Goal: Information Seeking & Learning: Understand process/instructions

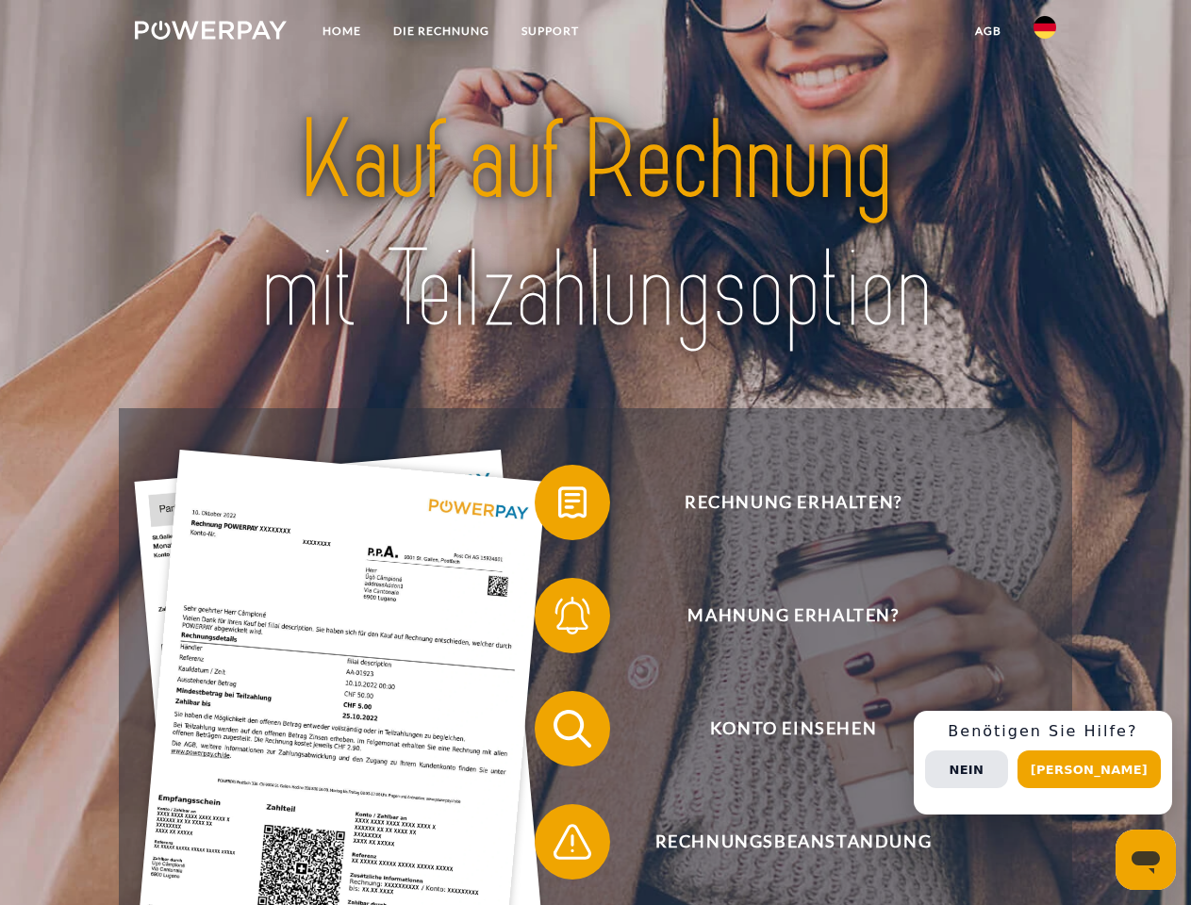
click at [210, 33] on img at bounding box center [211, 30] width 152 height 19
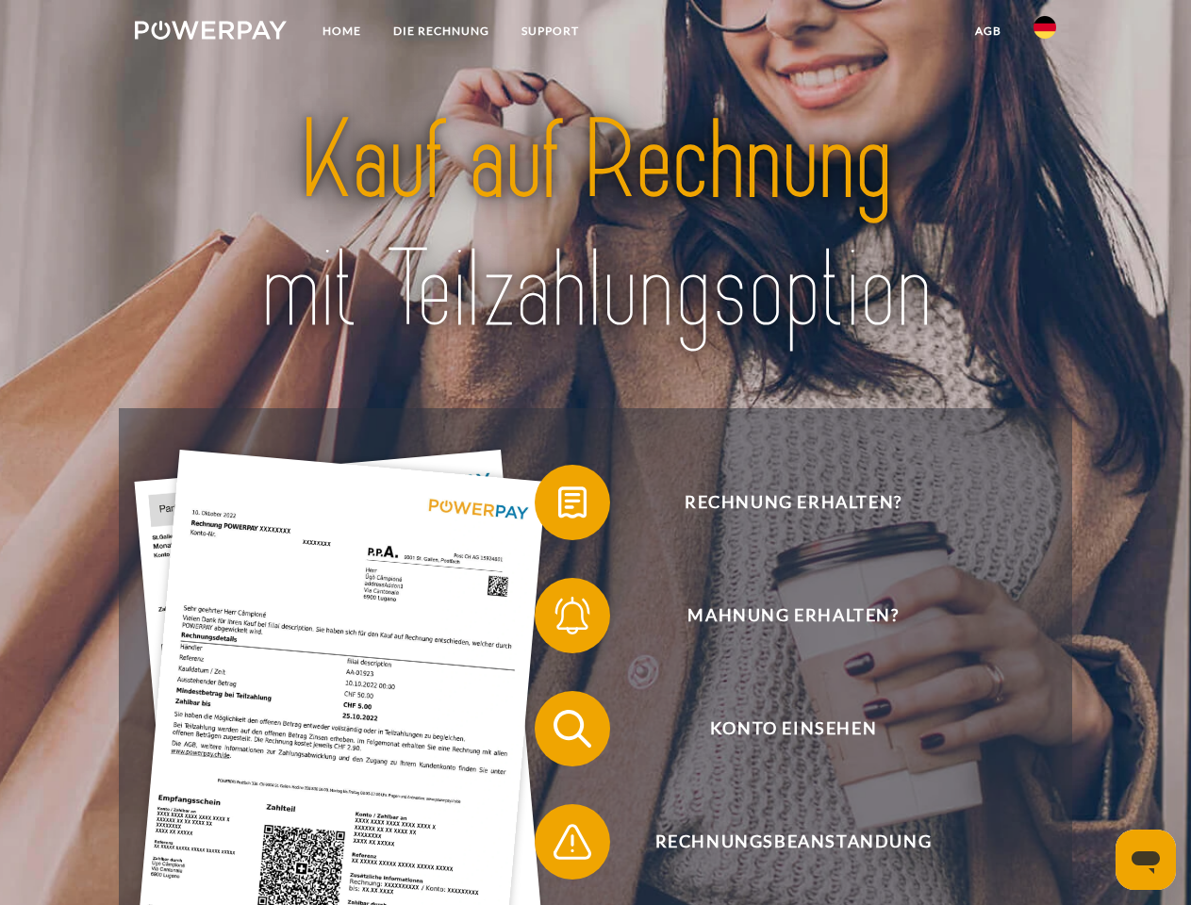
click at [1044, 33] on img at bounding box center [1044, 27] width 23 height 23
click at [987, 31] on link "agb" at bounding box center [988, 31] width 58 height 34
click at [558, 506] on span at bounding box center [544, 502] width 94 height 94
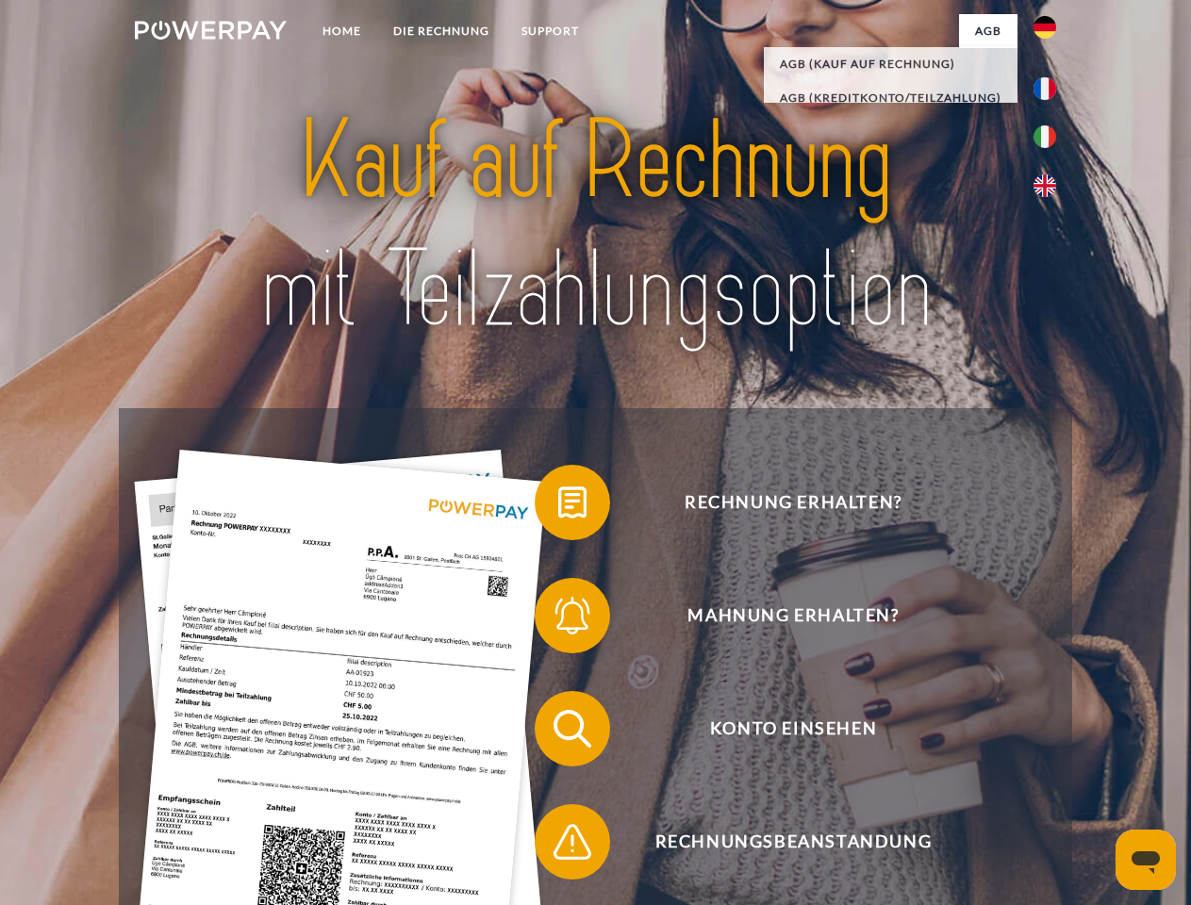
click at [558, 619] on span at bounding box center [544, 615] width 94 height 94
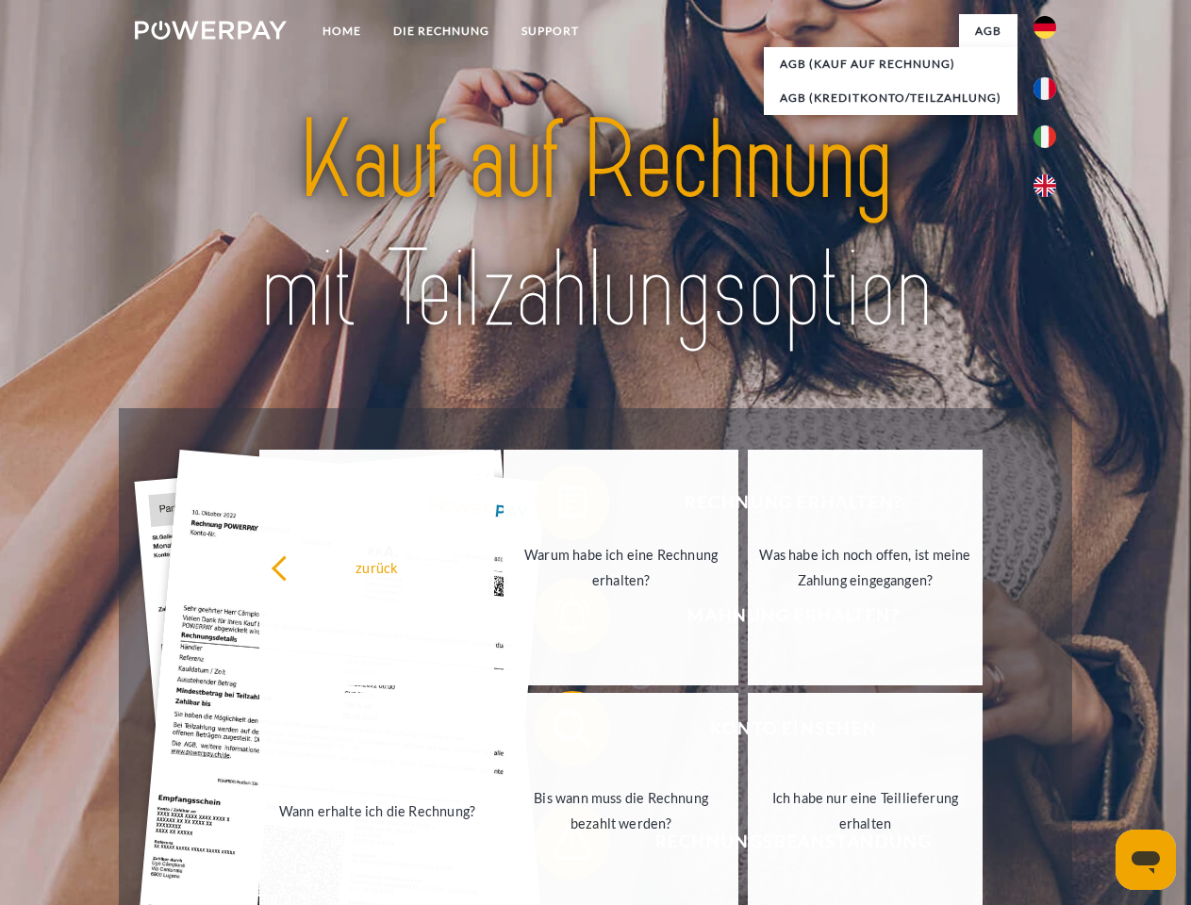
click at [558, 732] on link "Bis wann muss die Rechnung bezahlt werden?" at bounding box center [620, 811] width 235 height 236
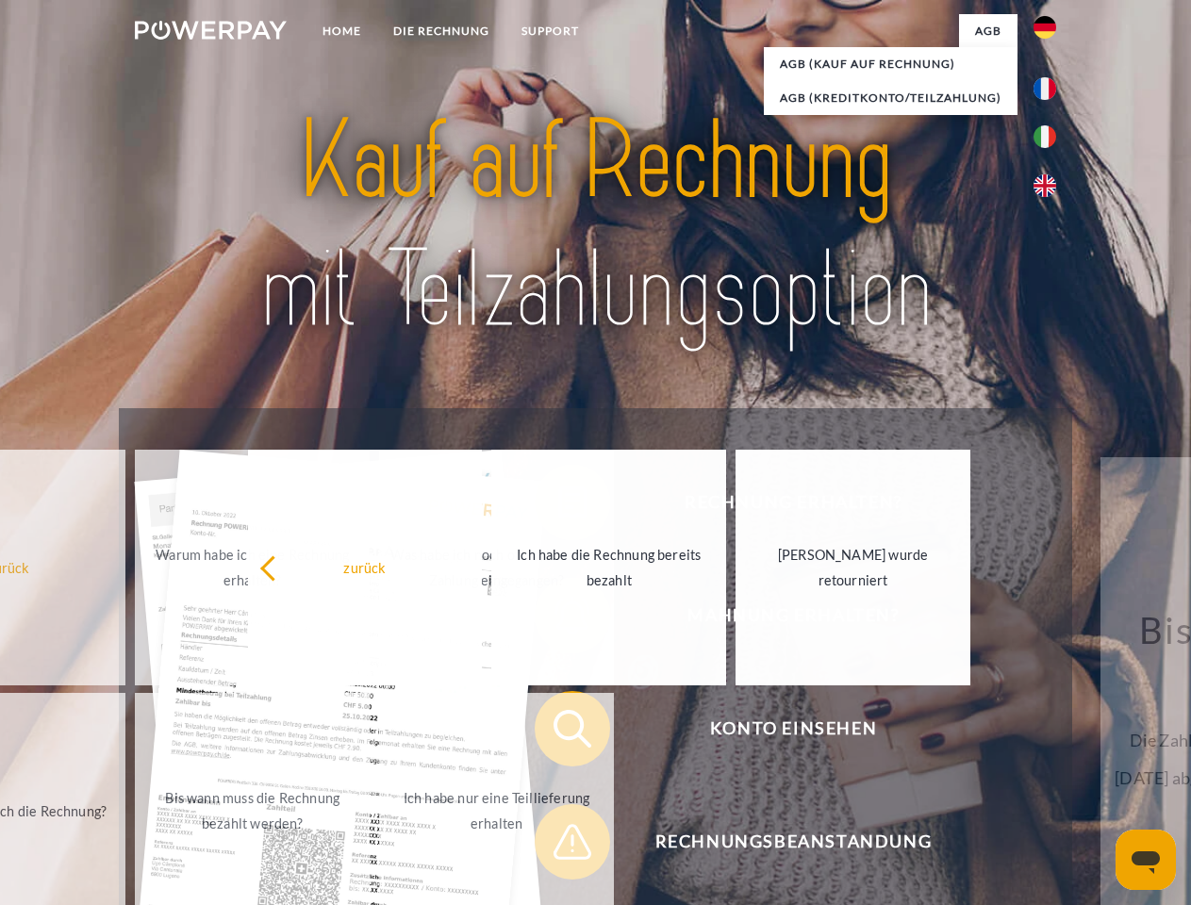
click at [558, 846] on span at bounding box center [544, 842] width 94 height 94
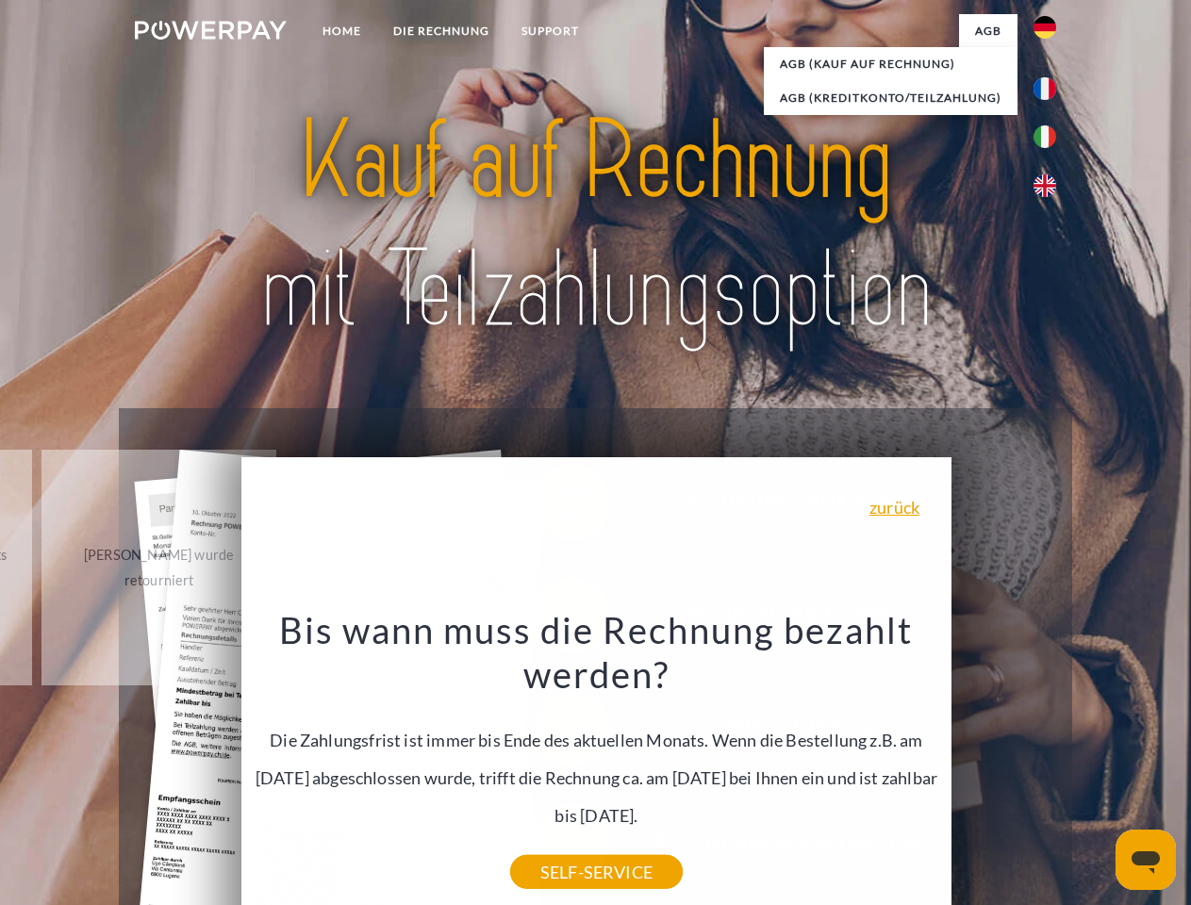
click at [1049, 763] on div "Rechnung erhalten? Mahnung erhalten? Konto einsehen" at bounding box center [595, 785] width 952 height 754
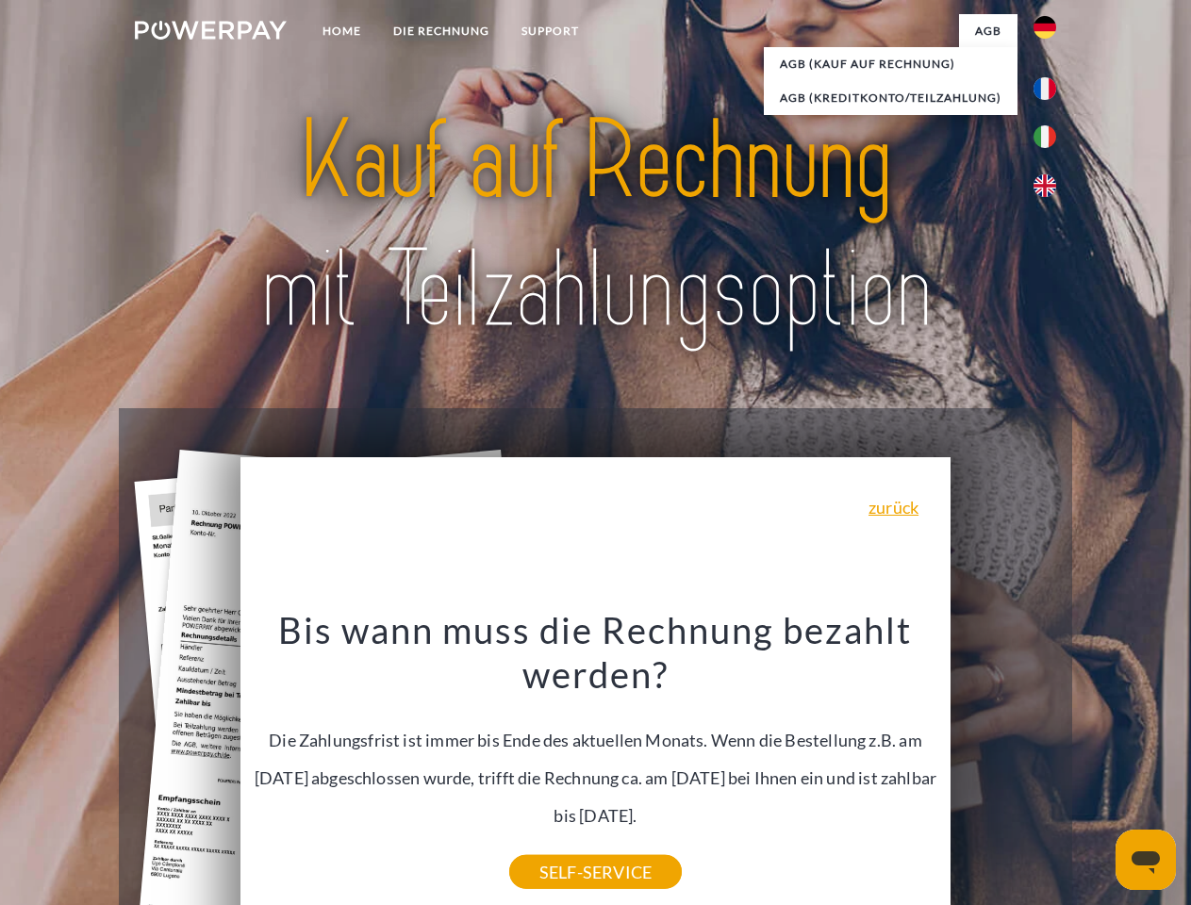
click at [1003, 766] on span "Konto einsehen" at bounding box center [793, 728] width 462 height 75
click at [1095, 769] on header "Home DIE RECHNUNG SUPPORT" at bounding box center [595, 651] width 1191 height 1302
